Goal: Information Seeking & Learning: Learn about a topic

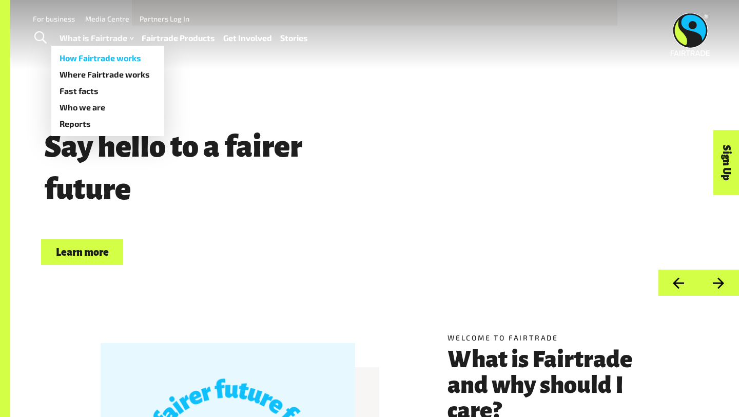
click at [106, 56] on link "How Fairtrade works" at bounding box center [107, 58] width 113 height 16
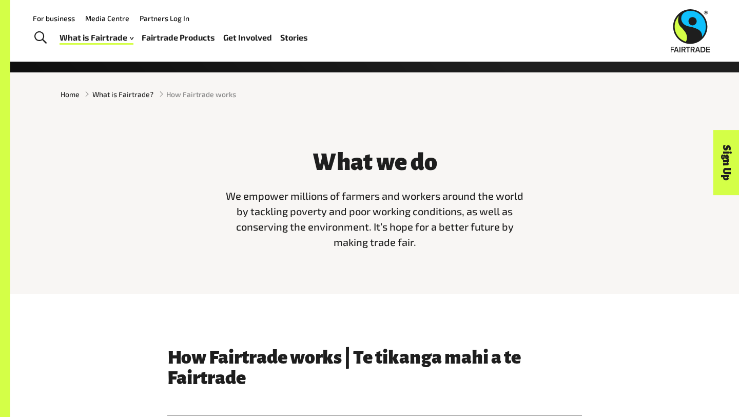
scroll to position [223, 0]
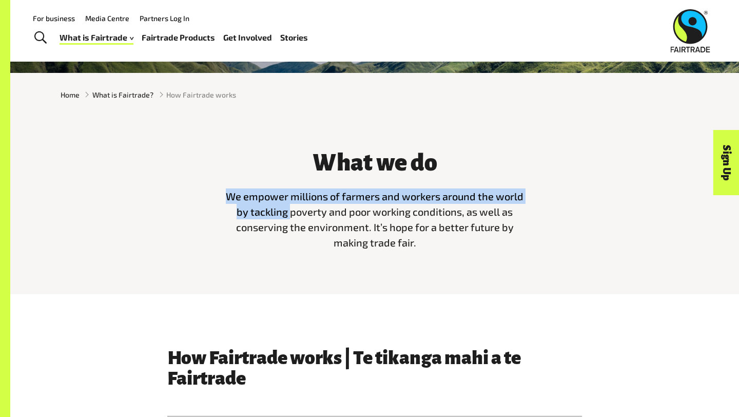
drag, startPoint x: 228, startPoint y: 193, endPoint x: 292, endPoint y: 207, distance: 65.3
click at [292, 207] on span "We empower millions of farmers and workers around the world by tackling poverty…" at bounding box center [375, 219] width 298 height 59
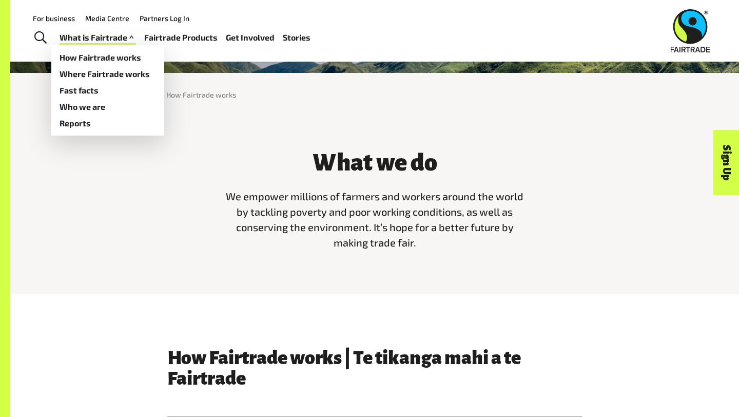
click at [92, 39] on link "What is Fairtrade" at bounding box center [98, 37] width 77 height 15
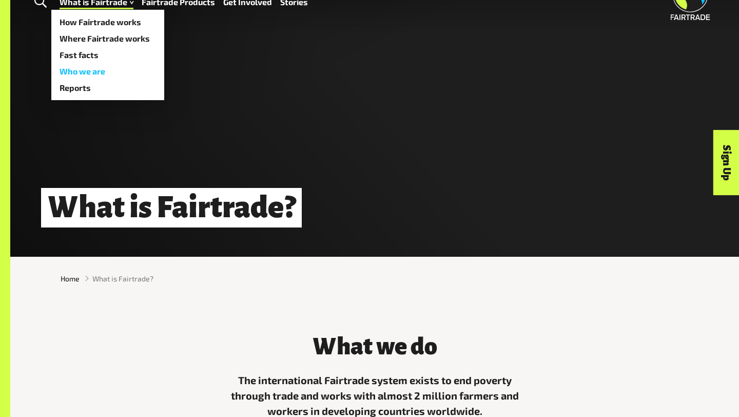
scroll to position [40, 0]
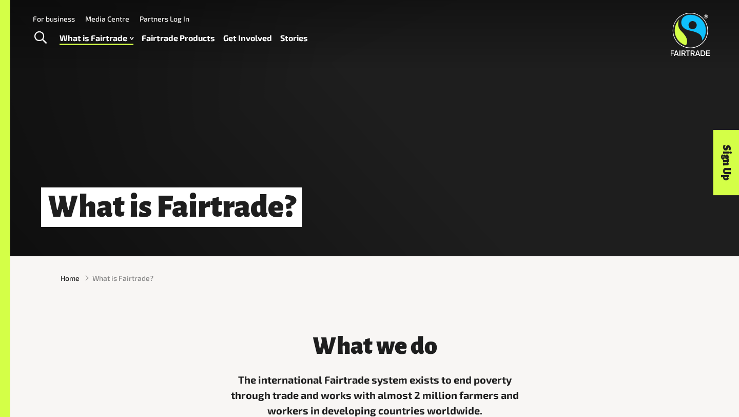
click at [183, 44] on link "Fairtrade Products" at bounding box center [178, 38] width 73 height 15
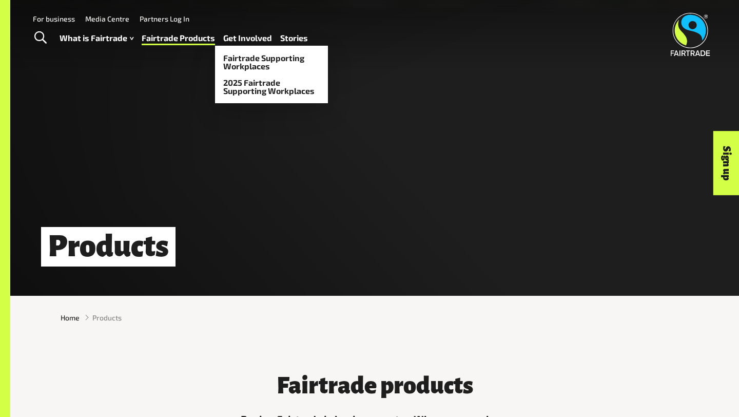
click at [256, 43] on link "Get Involved" at bounding box center [247, 38] width 49 height 15
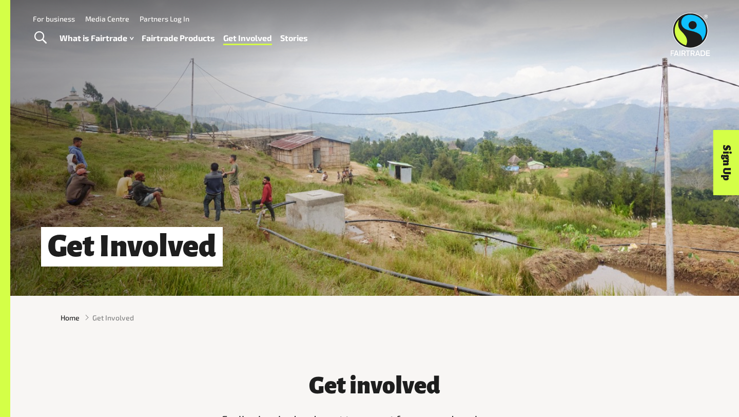
click at [164, 43] on link "Fairtrade Products" at bounding box center [178, 38] width 73 height 15
click at [164, 42] on link "Fairtrade Products" at bounding box center [178, 38] width 73 height 15
click at [164, 35] on link "Fairtrade Products" at bounding box center [178, 38] width 73 height 15
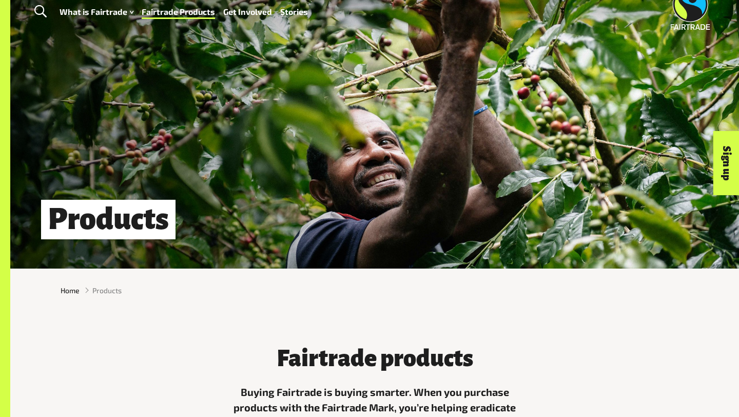
scroll to position [28, 0]
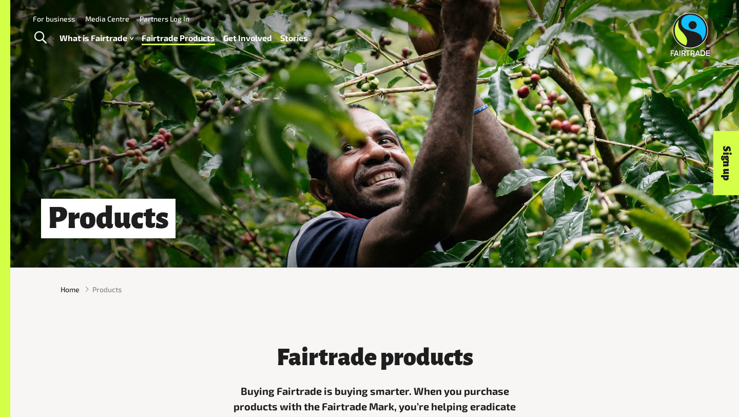
click at [42, 41] on span "Toggle Search" at bounding box center [40, 37] width 12 height 13
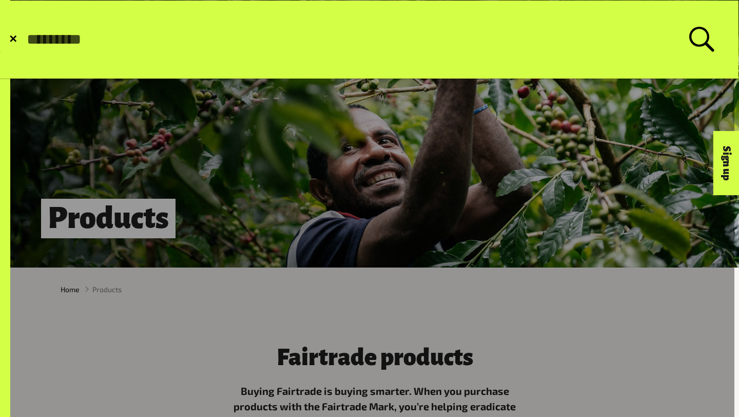
click at [14, 40] on span "✕" at bounding box center [13, 39] width 9 height 10
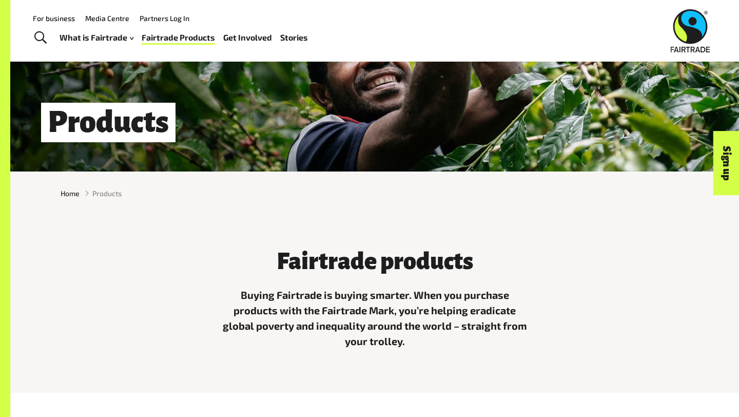
scroll to position [122, 0]
